Goal: Information Seeking & Learning: Understand process/instructions

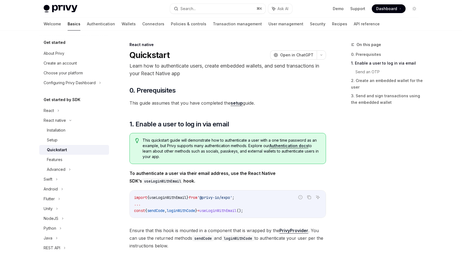
scroll to position [152, 0]
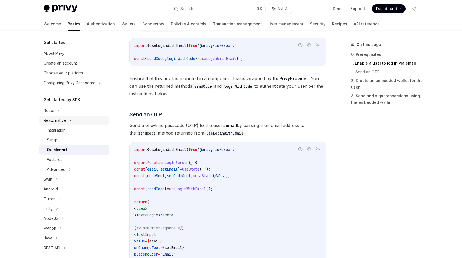
click at [73, 118] on div "React native" at bounding box center [74, 120] width 70 height 10
click at [63, 151] on div "Flutter" at bounding box center [74, 150] width 70 height 10
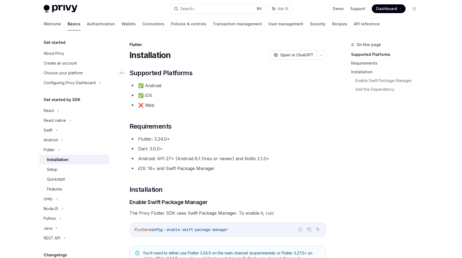
click at [155, 74] on span "Supported Platforms" at bounding box center [160, 73] width 63 height 9
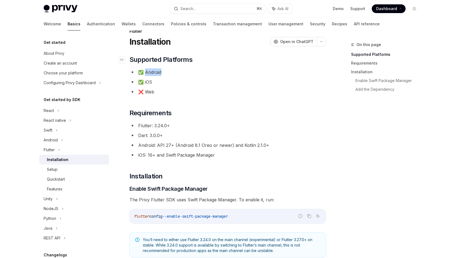
click at [155, 74] on ul "✅ Android ✅ iOS ❌ Web" at bounding box center [227, 81] width 196 height 27
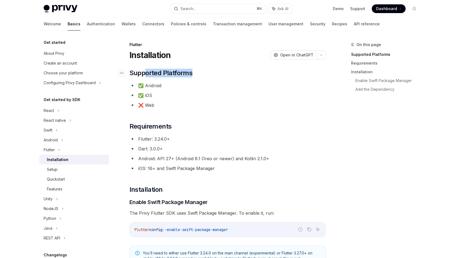
drag, startPoint x: 146, startPoint y: 72, endPoint x: 196, endPoint y: 74, distance: 49.3
click at [196, 74] on h2 "​ Supported Platforms" at bounding box center [227, 73] width 196 height 9
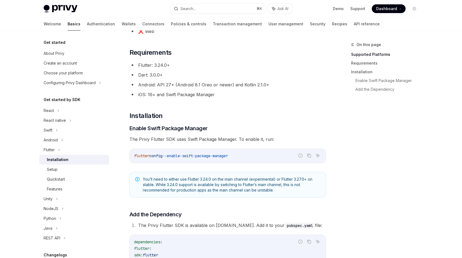
scroll to position [74, 0]
drag, startPoint x: 150, startPoint y: 84, endPoint x: 251, endPoint y: 84, distance: 100.2
click at [251, 84] on li "Android: API 27+ (Android 8.1 Oreo or newer) and Kotlin 2.1.0+" at bounding box center [227, 85] width 196 height 8
click at [263, 84] on li "Android: API 27+ (Android 8.1 Oreo or newer) and Kotlin 2.1.0+" at bounding box center [227, 85] width 196 height 8
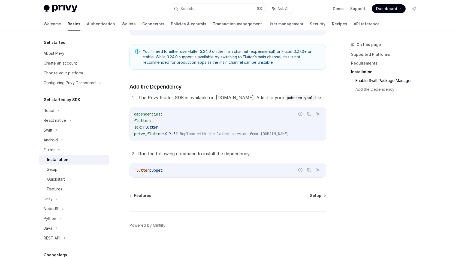
scroll to position [202, 0]
click at [56, 172] on div "Setup" at bounding box center [52, 169] width 11 height 7
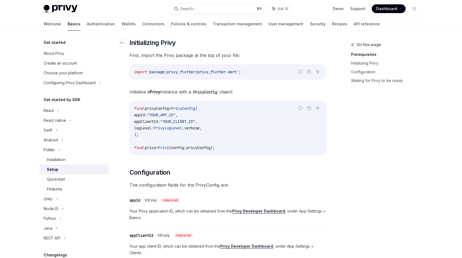
scroll to position [111, 0]
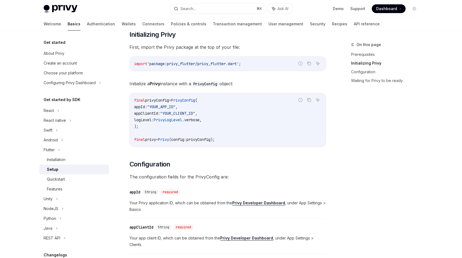
click at [194, 64] on span "'package:privy_flutter/privy_flutter.dart'" at bounding box center [193, 63] width 92 height 5
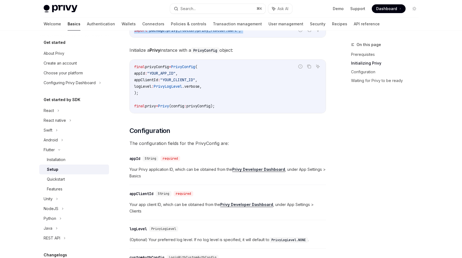
scroll to position [144, 0]
click at [195, 67] on span "PrivyConfig" at bounding box center [183, 66] width 24 height 5
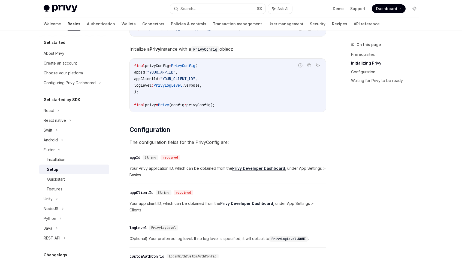
scroll to position [145, 0]
click at [156, 93] on code "final privyConfig = PrivyConfig ( appId : "YOUR_APP_ID" , appClientId : "YOUR_C…" at bounding box center [227, 85] width 187 height 46
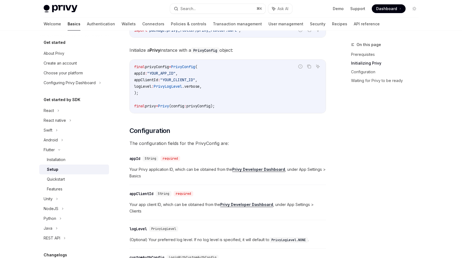
click at [177, 87] on span "PrivyLogLevel" at bounding box center [168, 86] width 28 height 5
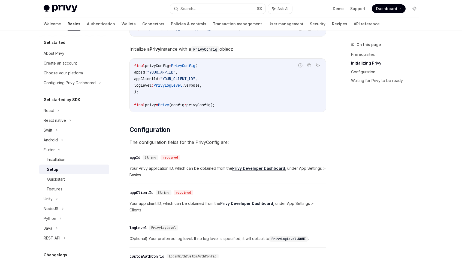
scroll to position [145, 0]
click at [199, 87] on span ".verbose," at bounding box center [192, 85] width 20 height 5
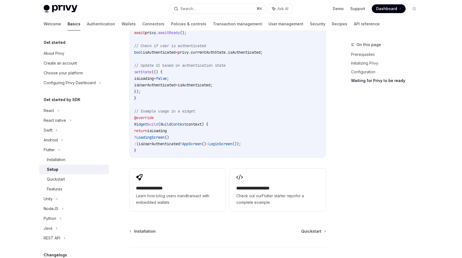
scroll to position [551, 0]
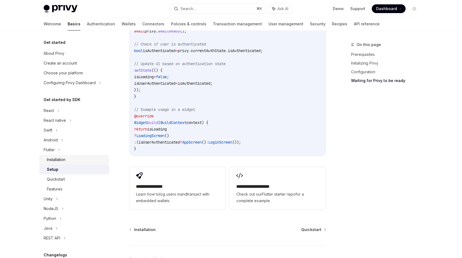
click at [66, 161] on div "Installation" at bounding box center [76, 159] width 59 height 7
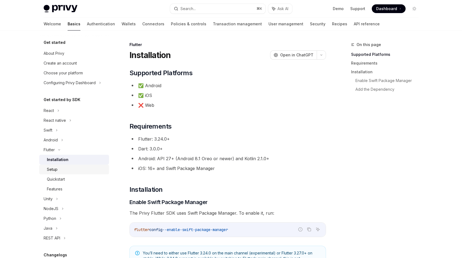
click at [64, 166] on div "Setup" at bounding box center [76, 169] width 59 height 7
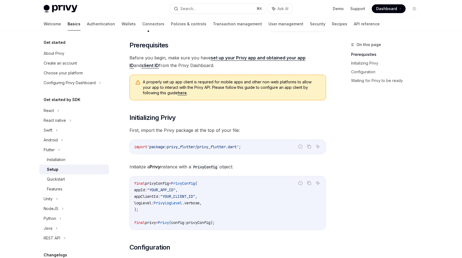
scroll to position [29, 0]
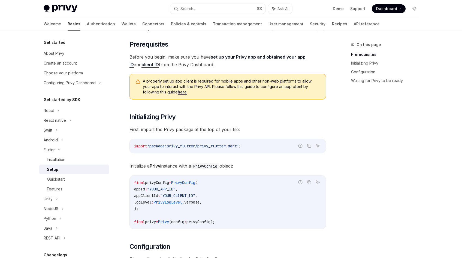
click at [205, 148] on span "'package:privy_flutter/privy_flutter.dart'" at bounding box center [193, 146] width 92 height 5
click at [196, 148] on span "'package:privy_flutter/privy_flutter.dart'" at bounding box center [193, 146] width 92 height 5
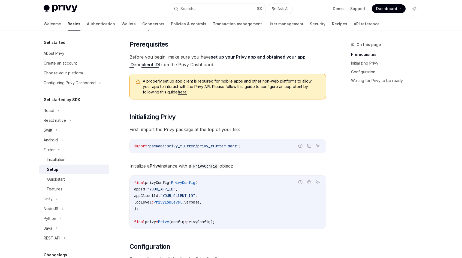
click at [207, 148] on code "import 'package:privy_flutter/privy_flutter.dart' ;" at bounding box center [227, 146] width 187 height 7
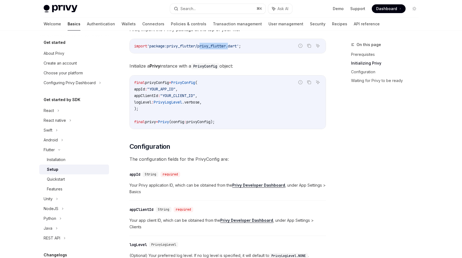
scroll to position [104, 0]
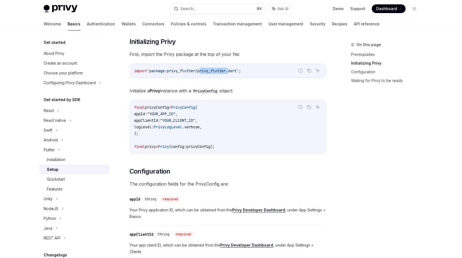
click at [211, 91] on code "PrivyConfig" at bounding box center [205, 91] width 28 height 6
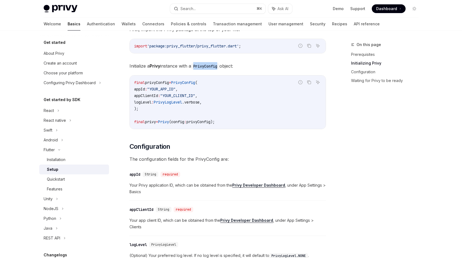
scroll to position [133, 0]
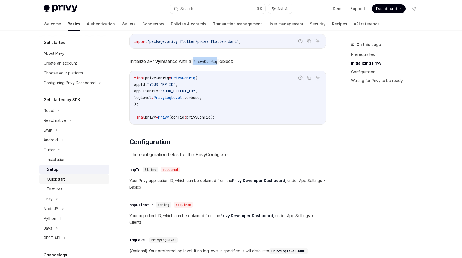
click at [77, 176] on div "Quickstart" at bounding box center [76, 179] width 59 height 7
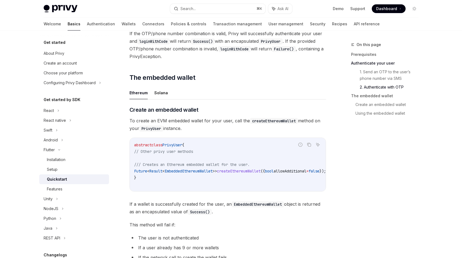
scroll to position [532, 0]
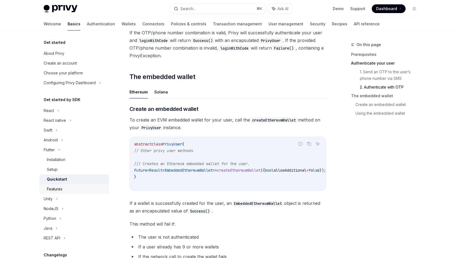
click at [68, 190] on div "Features" at bounding box center [76, 189] width 59 height 7
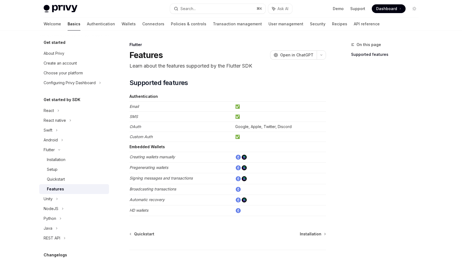
scroll to position [17, 0]
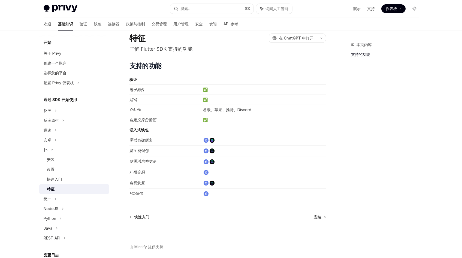
click at [139, 171] on font "广播交易" at bounding box center [136, 172] width 15 height 5
click at [136, 193] on font "HD钱包" at bounding box center [135, 193] width 13 height 5
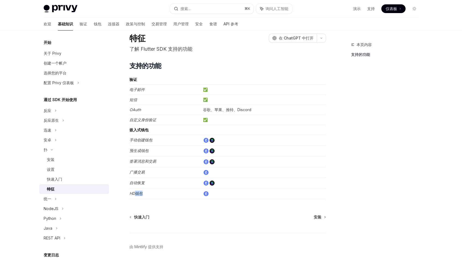
click at [136, 193] on font "HD钱包" at bounding box center [135, 193] width 13 height 5
click at [331, 102] on div "本页内容 支持的功能 扑 特征 OpenAI 在 ChatGPT 中打开 了解 Flutter SDK 支持的功能 OpenAI 在 ChatGPT 中打开 …" at bounding box center [230, 147] width 383 height 266
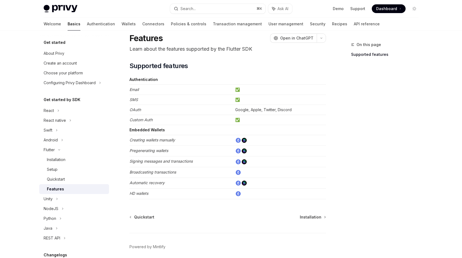
click at [288, 132] on td at bounding box center [279, 130] width 93 height 10
click at [302, 172] on td at bounding box center [279, 172] width 93 height 11
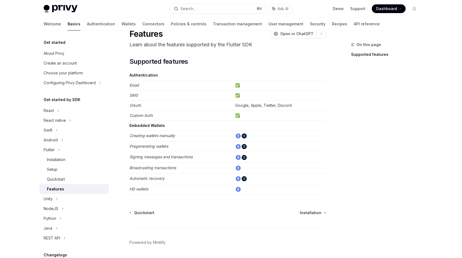
scroll to position [20, 0]
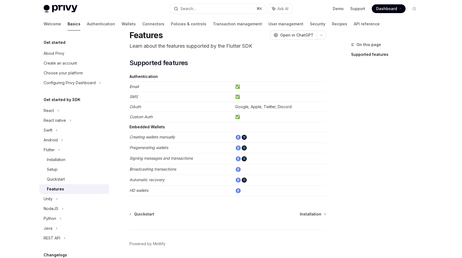
click at [162, 169] on em "Broadcasting transactions" at bounding box center [152, 169] width 47 height 5
click at [143, 191] on em "HD wallets" at bounding box center [138, 190] width 19 height 5
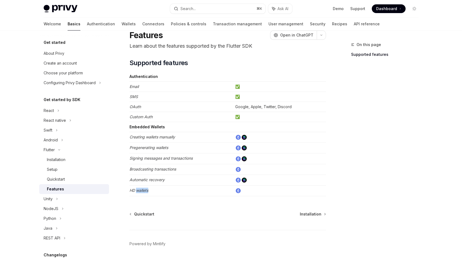
click at [143, 191] on em "HD wallets" at bounding box center [138, 190] width 19 height 5
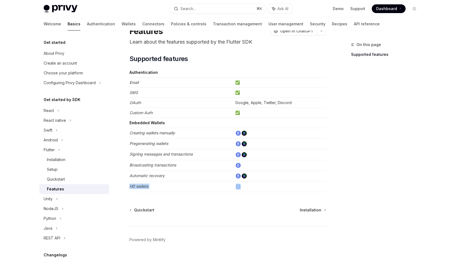
scroll to position [0, 0]
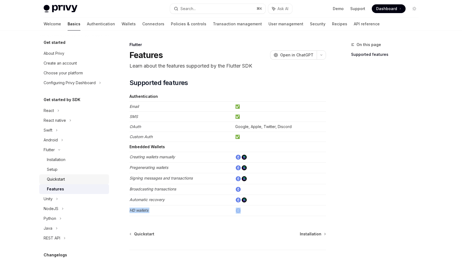
click at [61, 179] on div "Quickstart" at bounding box center [56, 179] width 18 height 7
click at [59, 191] on div "Features" at bounding box center [55, 189] width 17 height 7
click at [67, 176] on link "Quickstart" at bounding box center [74, 179] width 70 height 10
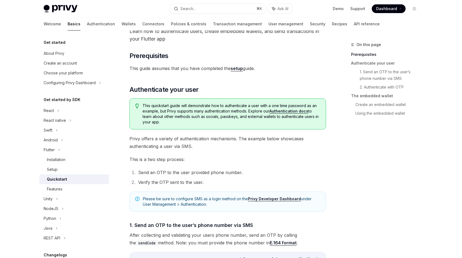
scroll to position [34, 0]
click at [67, 187] on div "Features" at bounding box center [76, 189] width 59 height 7
click at [47, 187] on div "Features" at bounding box center [55, 189] width 16 height 7
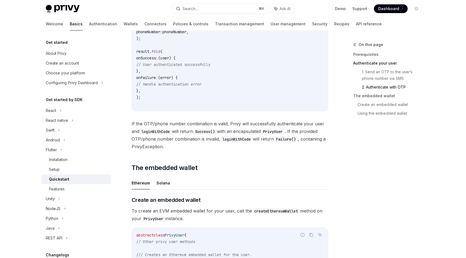
scroll to position [39, 0]
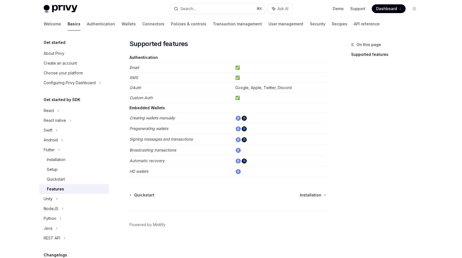
type textarea "*"
click at [350, 147] on div "On this page Supported features" at bounding box center [381, 149] width 83 height 217
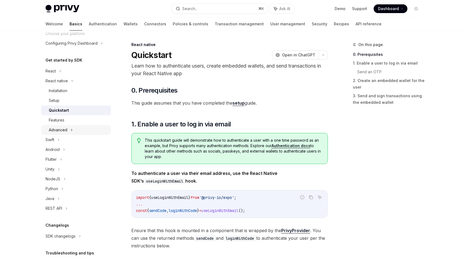
scroll to position [81, 0]
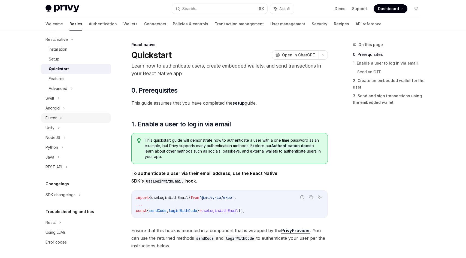
click at [63, 116] on div "Flutter" at bounding box center [76, 118] width 70 height 10
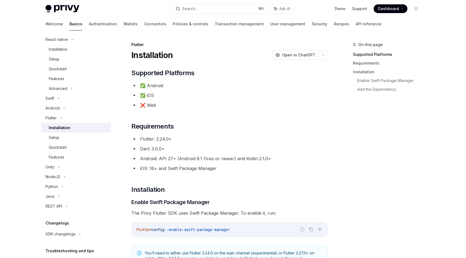
click at [220, 138] on li "Flutter: 3.24.0+" at bounding box center [229, 139] width 196 height 8
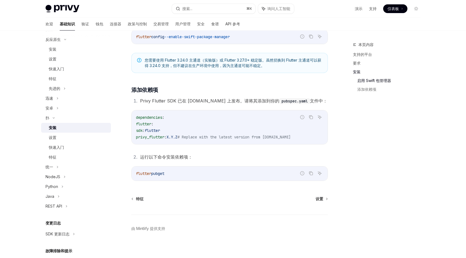
scroll to position [197, 0]
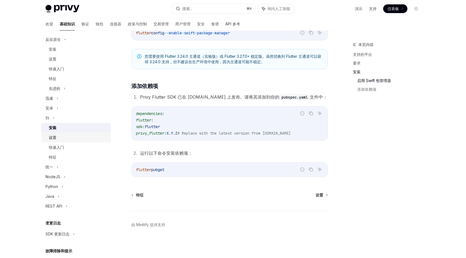
click at [58, 136] on div "设置" at bounding box center [78, 137] width 59 height 7
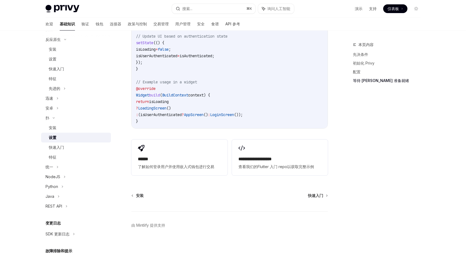
scroll to position [523, 0]
click at [66, 149] on div "快速入门" at bounding box center [78, 147] width 59 height 7
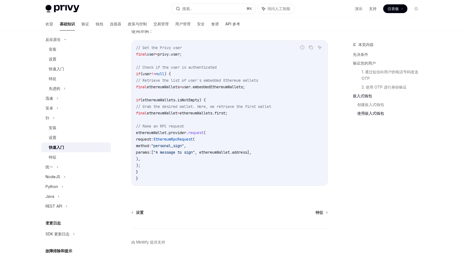
scroll to position [973, 0]
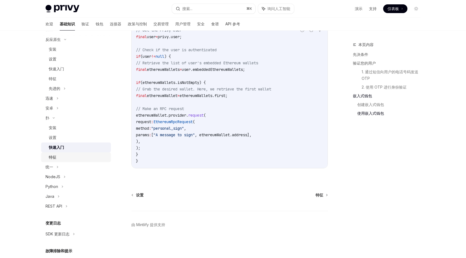
click at [65, 159] on div "特征" at bounding box center [78, 157] width 59 height 7
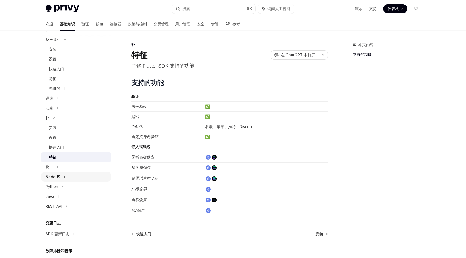
scroll to position [1, 0]
click at [57, 137] on div "设置" at bounding box center [78, 137] width 59 height 7
type textarea "*"
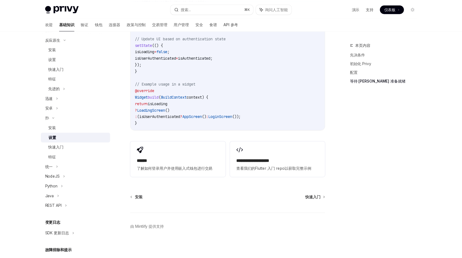
scroll to position [525, 0]
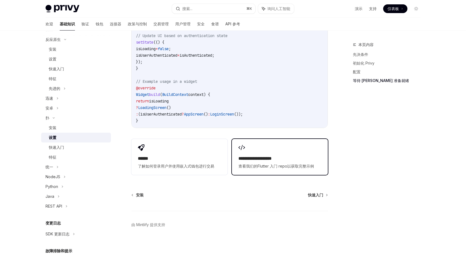
click at [263, 167] on font "Flutter 入门 repo" at bounding box center [272, 166] width 30 height 5
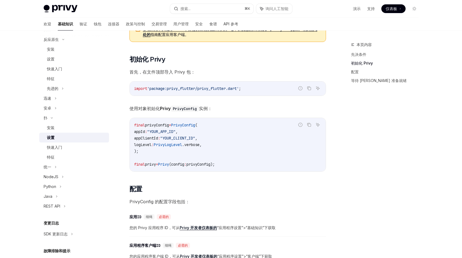
scroll to position [0, 0]
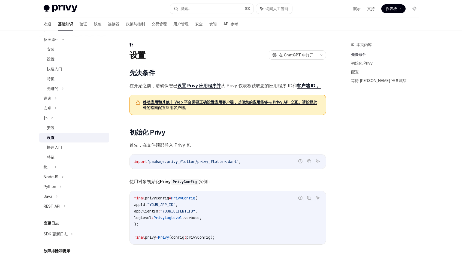
click at [210, 87] on font "设置 Privy 应用程序并" at bounding box center [198, 85] width 43 height 5
click at [302, 89] on span "在开始之前，请确保您已 设置 Privy 应用程序并 从 Privy 仪表板获取您的应用程序 ID 和 客户端 ID 。" at bounding box center [227, 86] width 196 height 8
click at [303, 86] on font "客户端 ID 。" at bounding box center [309, 85] width 24 height 5
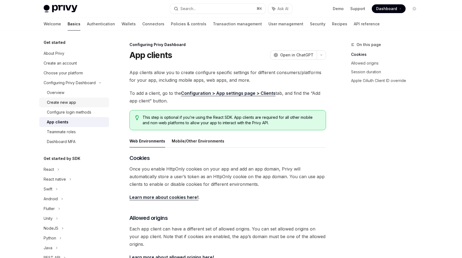
click at [80, 105] on div "Create new app" at bounding box center [76, 102] width 59 height 7
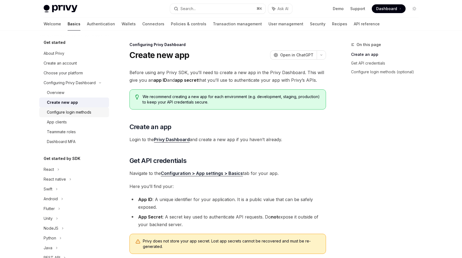
click at [79, 114] on div "Configure login methods" at bounding box center [69, 112] width 44 height 7
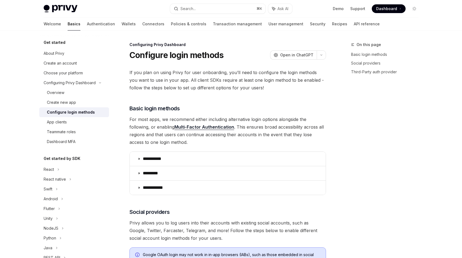
type textarea "*"
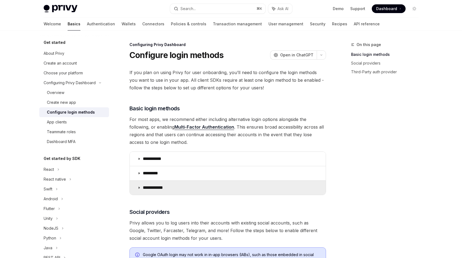
click at [223, 184] on summary "**********" at bounding box center [228, 188] width 196 height 14
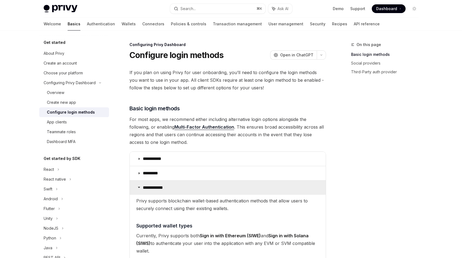
click at [223, 184] on summary "**********" at bounding box center [228, 188] width 196 height 14
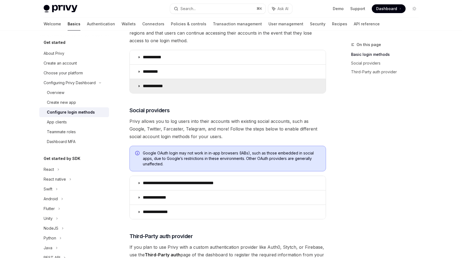
scroll to position [102, 0]
click at [208, 82] on summary "**********" at bounding box center [228, 86] width 196 height 14
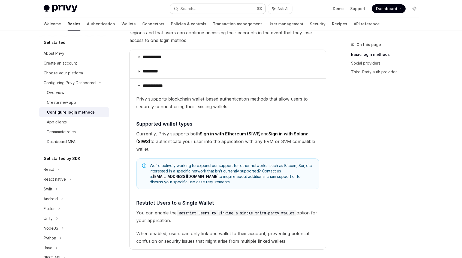
click at [231, 13] on button "Search... ⌘ K" at bounding box center [217, 9] width 95 height 10
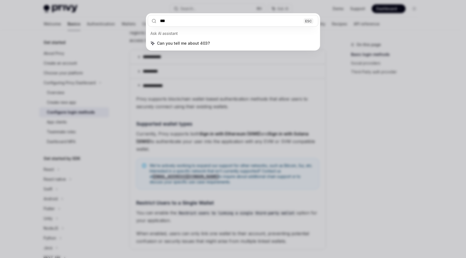
type input "***"
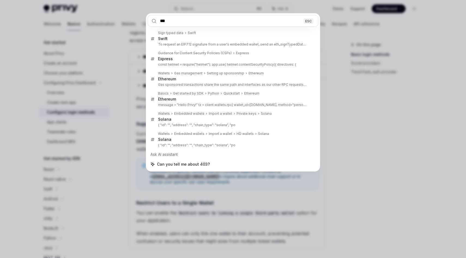
click at [351, 127] on div "*** ESC Sign typed data Swift Swift To request an EIP712 signature from a user'…" at bounding box center [233, 129] width 466 height 258
